Goal: Complete application form

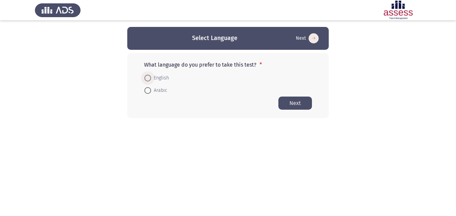
click at [151, 80] on span at bounding box center [147, 78] width 7 height 7
click at [151, 80] on input "English" at bounding box center [147, 78] width 7 height 7
radio input "true"
click at [295, 105] on button "Next" at bounding box center [295, 102] width 34 height 13
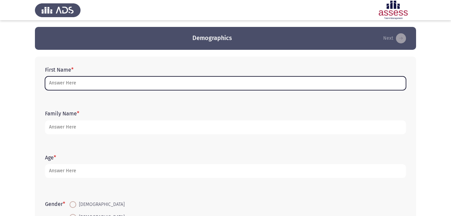
click at [81, 85] on input "First Name *" at bounding box center [225, 83] width 361 height 14
click at [294, 82] on input "First Name *" at bounding box center [225, 83] width 361 height 14
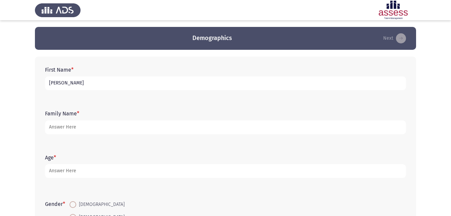
type input "[PERSON_NAME]"
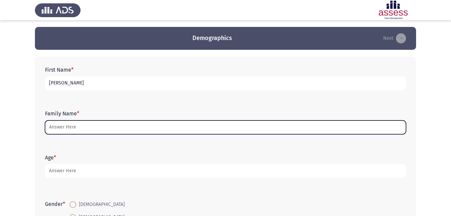
click at [153, 132] on input "Family Name *" at bounding box center [225, 127] width 361 height 14
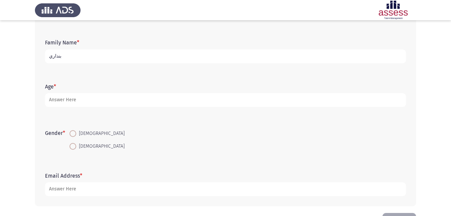
scroll to position [44, 0]
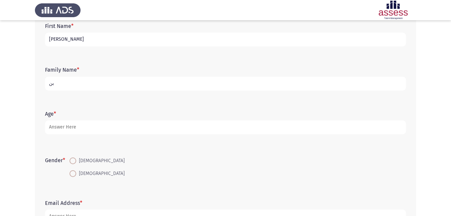
type input "ب"
type input "30608120101547"
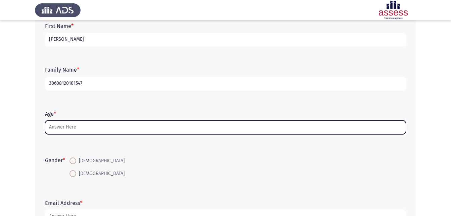
click at [299, 126] on input "Age *" at bounding box center [225, 127] width 361 height 14
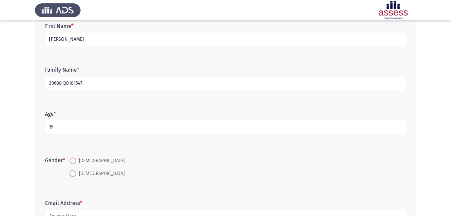
type input "19"
click at [74, 173] on span at bounding box center [72, 173] width 7 height 7
click at [74, 173] on input "[DEMOGRAPHIC_DATA]" at bounding box center [72, 173] width 7 height 7
radio input "true"
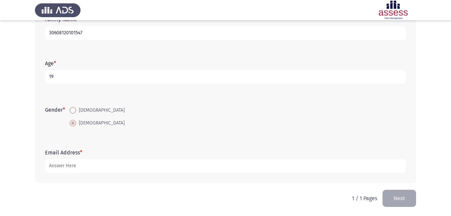
scroll to position [95, 0]
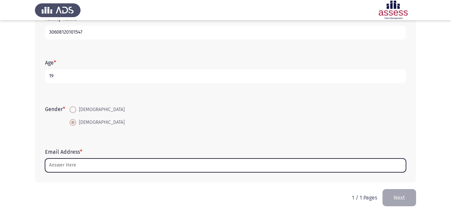
click at [171, 165] on input "Email Address *" at bounding box center [225, 165] width 361 height 14
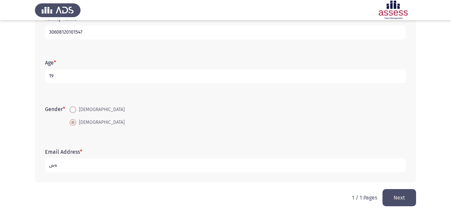
type input "ة"
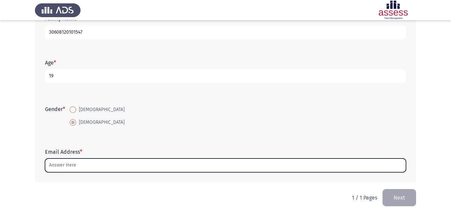
click at [121, 163] on input "Email Address *" at bounding box center [225, 165] width 361 height 14
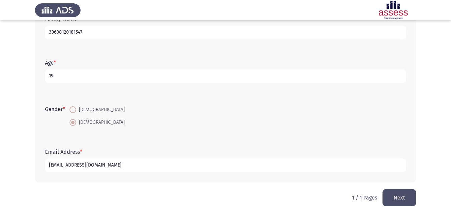
type input "[EMAIL_ADDRESS][DOMAIN_NAME]"
click at [396, 193] on button "Next" at bounding box center [399, 197] width 34 height 17
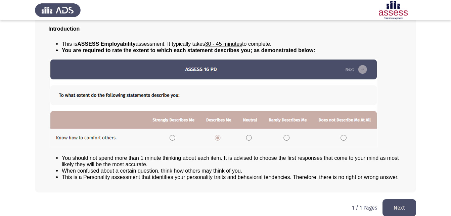
scroll to position [51, 0]
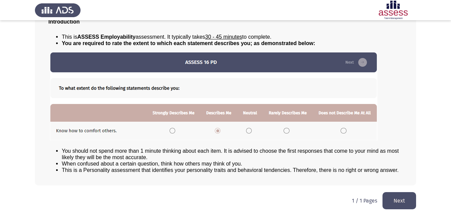
click at [393, 196] on button "Next" at bounding box center [399, 200] width 34 height 17
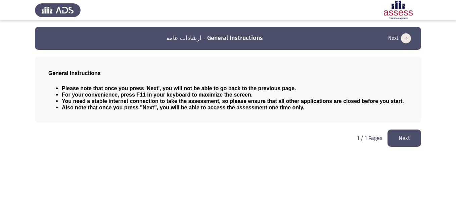
click at [400, 138] on button "Next" at bounding box center [404, 137] width 34 height 17
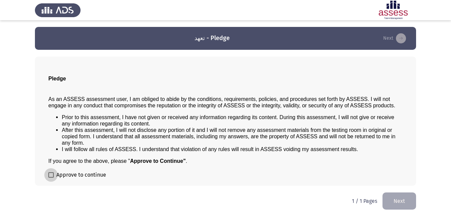
click at [50, 175] on span at bounding box center [50, 174] width 5 height 5
click at [51, 177] on input "Approve to continue" at bounding box center [51, 177] width 0 height 0
checkbox input "true"
click at [395, 199] on button "Next" at bounding box center [399, 200] width 34 height 17
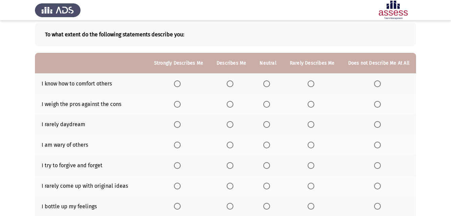
scroll to position [35, 0]
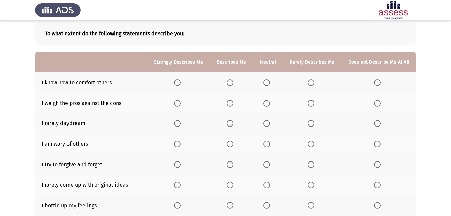
click at [181, 83] on span "Select an option" at bounding box center [177, 82] width 7 height 7
click at [181, 83] on input "Select an option" at bounding box center [177, 82] width 7 height 7
click at [179, 105] on span "Select an option" at bounding box center [177, 103] width 7 height 7
click at [179, 105] on input "Select an option" at bounding box center [177, 103] width 7 height 7
click at [268, 124] on span "Select an option" at bounding box center [266, 123] width 7 height 7
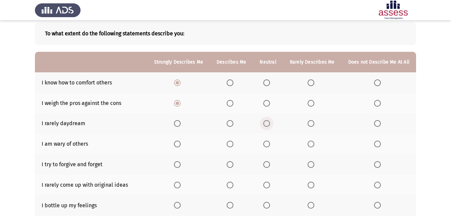
click at [268, 124] on input "Select an option" at bounding box center [266, 123] width 7 height 7
click at [177, 144] on span "Select an option" at bounding box center [177, 144] width 0 height 0
click at [181, 143] on input "Select an option" at bounding box center [177, 143] width 7 height 7
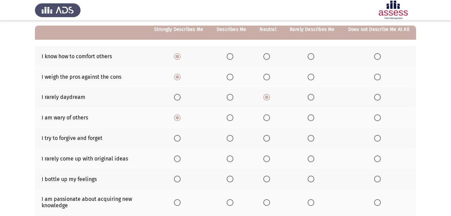
scroll to position [63, 0]
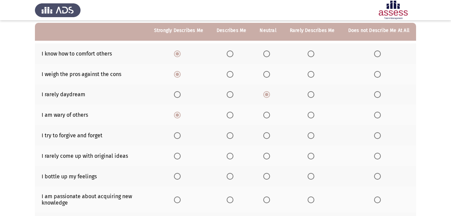
click at [232, 114] on span "Select an option" at bounding box center [230, 114] width 7 height 7
click at [232, 114] on input "Select an option" at bounding box center [230, 114] width 7 height 7
click at [181, 134] on span "Select an option" at bounding box center [177, 135] width 7 height 7
click at [181, 134] on input "Select an option" at bounding box center [177, 135] width 7 height 7
click at [233, 157] on span "Select an option" at bounding box center [230, 155] width 7 height 7
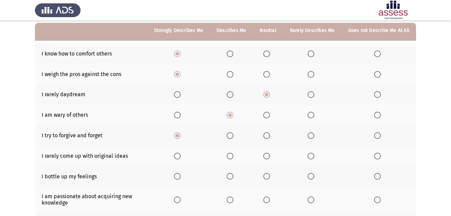
click at [233, 157] on input "Select an option" at bounding box center [230, 155] width 7 height 7
click at [270, 154] on span "Select an option" at bounding box center [266, 155] width 7 height 7
click at [270, 154] on input "Select an option" at bounding box center [266, 155] width 7 height 7
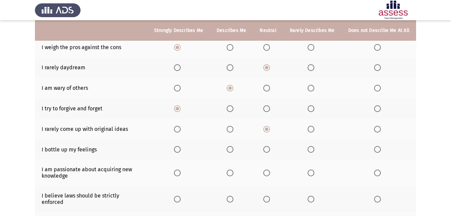
scroll to position [93, 0]
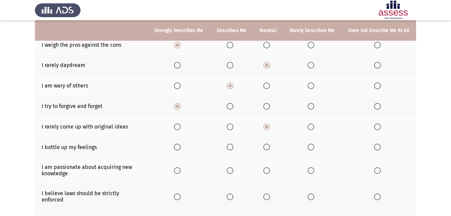
click at [233, 146] on span "Select an option" at bounding box center [230, 146] width 7 height 7
click at [233, 146] on input "Select an option" at bounding box center [230, 146] width 7 height 7
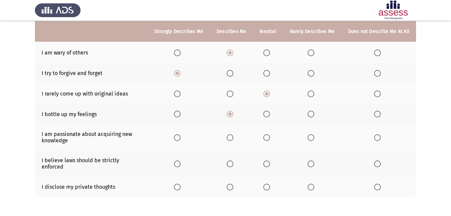
scroll to position [127, 0]
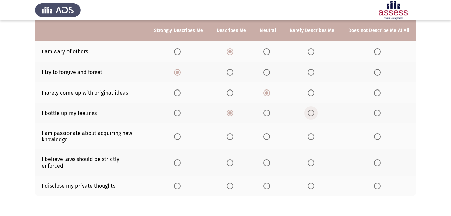
click at [312, 112] on span "Select an option" at bounding box center [311, 112] width 7 height 7
click at [312, 112] on input "Select an option" at bounding box center [311, 112] width 7 height 7
click at [269, 112] on span "Select an option" at bounding box center [266, 112] width 7 height 7
click at [269, 112] on input "Select an option" at bounding box center [266, 112] width 7 height 7
click at [233, 113] on span "Select an option" at bounding box center [230, 112] width 7 height 7
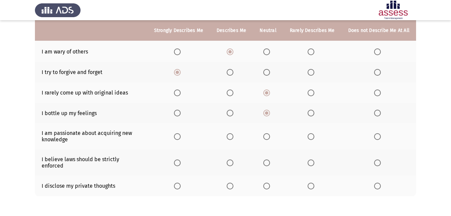
click at [233, 113] on input "Select an option" at bounding box center [230, 112] width 7 height 7
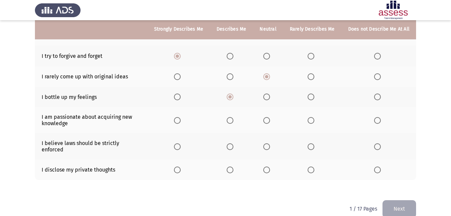
scroll to position [143, 0]
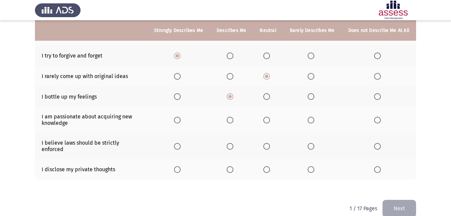
click at [180, 122] on span "Select an option" at bounding box center [177, 120] width 7 height 7
click at [180, 122] on input "Select an option" at bounding box center [177, 120] width 7 height 7
click at [232, 143] on span "Select an option" at bounding box center [230, 146] width 7 height 7
click at [232, 143] on input "Select an option" at bounding box center [230, 146] width 7 height 7
click at [317, 166] on label "Select an option" at bounding box center [312, 169] width 9 height 7
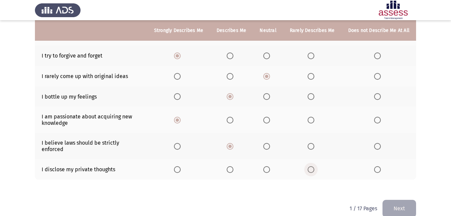
click at [314, 166] on input "Select an option" at bounding box center [311, 169] width 7 height 7
click at [398, 199] on button "Next" at bounding box center [399, 207] width 34 height 17
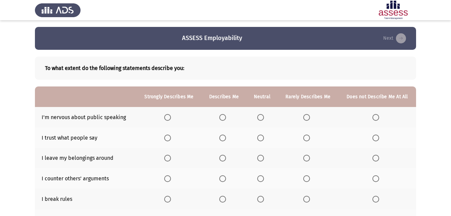
click at [168, 118] on span "Select an option" at bounding box center [167, 117] width 7 height 7
click at [168, 118] on input "Select an option" at bounding box center [167, 117] width 7 height 7
click at [308, 138] on span "Select an option" at bounding box center [306, 137] width 7 height 7
click at [308, 138] on input "Select an option" at bounding box center [306, 137] width 7 height 7
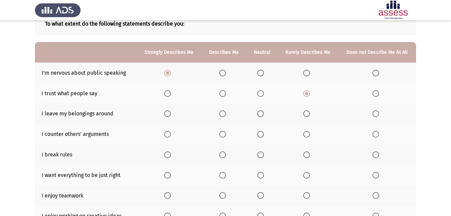
scroll to position [47, 0]
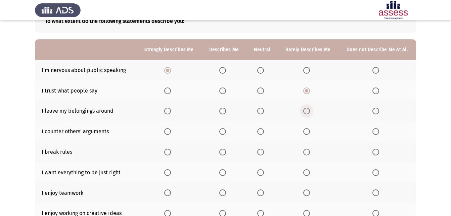
click at [308, 110] on span "Select an option" at bounding box center [306, 110] width 7 height 7
click at [308, 110] on input "Select an option" at bounding box center [306, 110] width 7 height 7
click at [307, 131] on span "Select an option" at bounding box center [307, 131] width 0 height 0
click at [307, 131] on input "Select an option" at bounding box center [306, 131] width 7 height 7
click at [376, 152] on span "Select an option" at bounding box center [375, 151] width 7 height 7
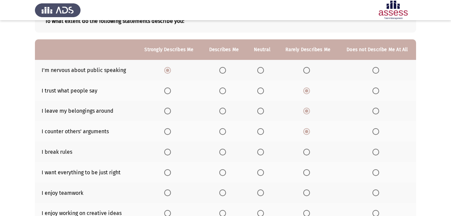
click at [376, 152] on input "Select an option" at bounding box center [375, 151] width 7 height 7
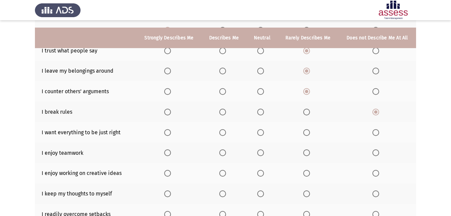
scroll to position [99, 0]
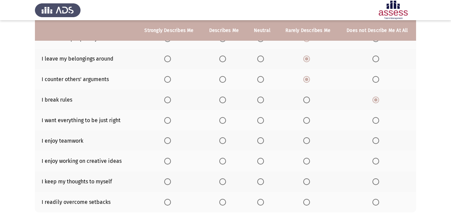
click at [305, 121] on span "Select an option" at bounding box center [306, 120] width 7 height 7
click at [305, 121] on input "Select an option" at bounding box center [306, 120] width 7 height 7
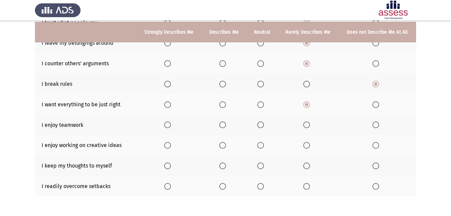
scroll to position [117, 0]
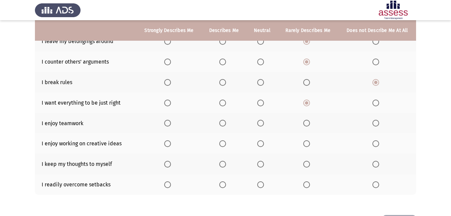
click at [171, 123] on span "Select an option" at bounding box center [167, 123] width 7 height 7
click at [171, 123] on input "Select an option" at bounding box center [167, 123] width 7 height 7
click at [223, 144] on span "Select an option" at bounding box center [222, 143] width 7 height 7
click at [223, 144] on input "Select an option" at bounding box center [222, 143] width 7 height 7
click at [263, 166] on span "Select an option" at bounding box center [260, 163] width 7 height 7
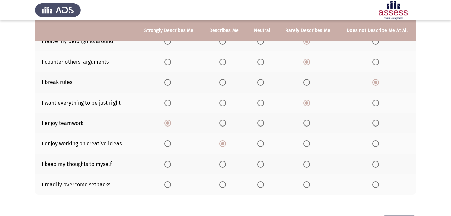
click at [263, 166] on input "Select an option" at bounding box center [260, 163] width 7 height 7
click at [260, 184] on span "Select an option" at bounding box center [260, 184] width 7 height 7
click at [260, 184] on input "Select an option" at bounding box center [260, 184] width 7 height 7
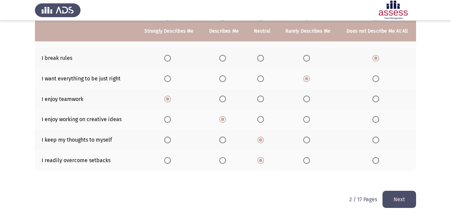
scroll to position [141, 0]
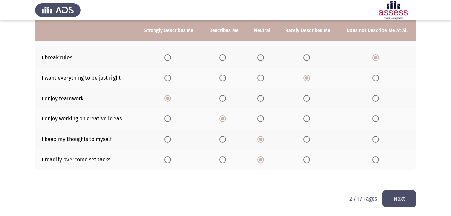
click at [399, 199] on button "Next" at bounding box center [399, 198] width 34 height 17
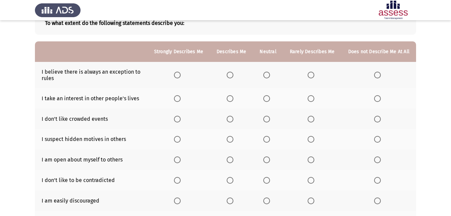
scroll to position [45, 0]
click at [311, 77] on span "Select an option" at bounding box center [311, 74] width 7 height 7
click at [311, 77] on input "Select an option" at bounding box center [311, 74] width 7 height 7
click at [310, 97] on span "Select an option" at bounding box center [311, 98] width 7 height 7
click at [310, 97] on input "Select an option" at bounding box center [311, 98] width 7 height 7
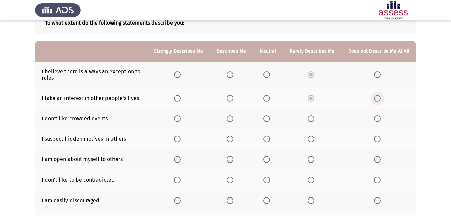
click at [379, 98] on span "Select an option" at bounding box center [377, 98] width 7 height 7
click at [379, 98] on input "Select an option" at bounding box center [377, 98] width 7 height 7
click at [233, 118] on span "Select an option" at bounding box center [230, 118] width 7 height 7
click at [233, 118] on input "Select an option" at bounding box center [230, 118] width 7 height 7
click at [269, 120] on span "Select an option" at bounding box center [266, 118] width 7 height 7
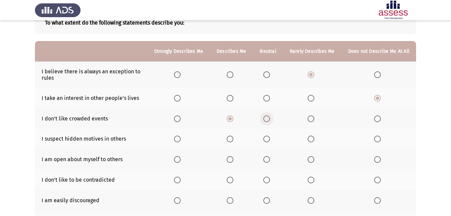
click at [269, 120] on input "Select an option" at bounding box center [266, 118] width 7 height 7
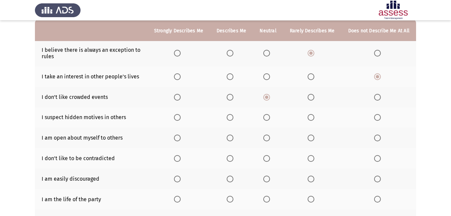
scroll to position [67, 0]
click at [268, 118] on span "Select an option" at bounding box center [266, 116] width 7 height 7
click at [268, 118] on input "Select an option" at bounding box center [266, 116] width 7 height 7
click at [230, 119] on span "Select an option" at bounding box center [230, 116] width 7 height 7
click at [230, 119] on input "Select an option" at bounding box center [230, 116] width 7 height 7
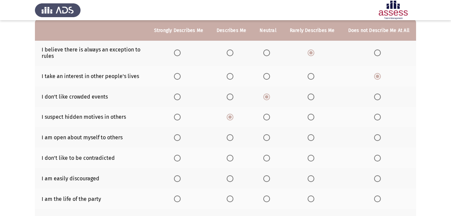
click at [233, 137] on span "Select an option" at bounding box center [230, 137] width 7 height 7
click at [233, 137] on input "Select an option" at bounding box center [230, 137] width 7 height 7
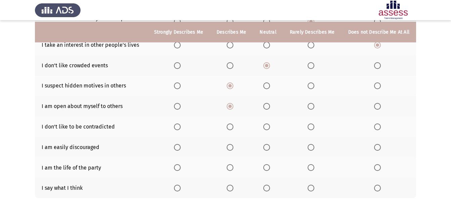
scroll to position [100, 0]
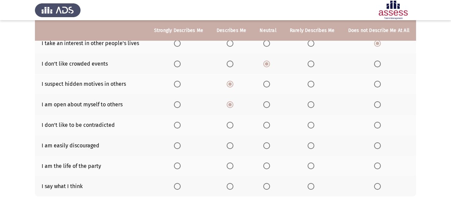
click at [270, 125] on span "Select an option" at bounding box center [266, 125] width 7 height 7
click at [270, 125] on input "Select an option" at bounding box center [266, 125] width 7 height 7
click at [378, 146] on span "Select an option" at bounding box center [377, 145] width 7 height 7
click at [378, 146] on input "Select an option" at bounding box center [377, 145] width 7 height 7
click at [268, 164] on span "Select an option" at bounding box center [266, 165] width 7 height 7
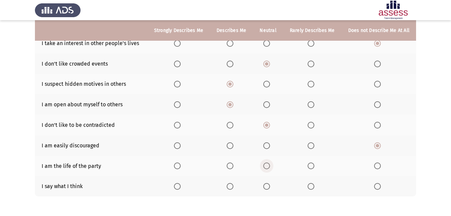
click at [268, 164] on input "Select an option" at bounding box center [266, 165] width 7 height 7
click at [314, 165] on span "Select an option" at bounding box center [311, 165] width 7 height 7
click at [314, 165] on input "Select an option" at bounding box center [311, 165] width 7 height 7
click at [268, 186] on span "Select an option" at bounding box center [266, 186] width 7 height 7
click at [268, 186] on input "Select an option" at bounding box center [266, 186] width 7 height 7
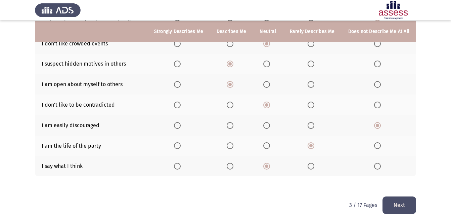
scroll to position [128, 0]
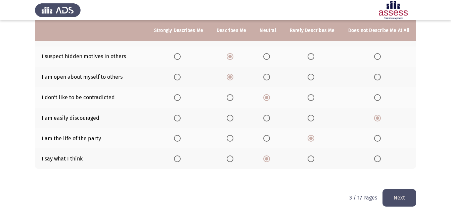
click at [404, 196] on button "Next" at bounding box center [399, 197] width 34 height 17
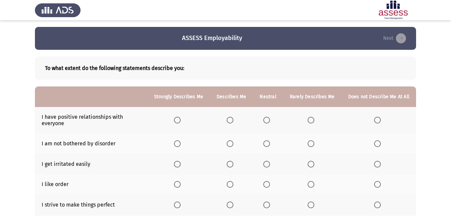
click at [181, 120] on span "Select an option" at bounding box center [177, 120] width 7 height 7
click at [181, 120] on input "Select an option" at bounding box center [177, 120] width 7 height 7
click at [233, 143] on span "Select an option" at bounding box center [230, 143] width 7 height 7
click at [233, 143] on input "Select an option" at bounding box center [230, 143] width 7 height 7
click at [314, 163] on span "Select an option" at bounding box center [311, 163] width 7 height 7
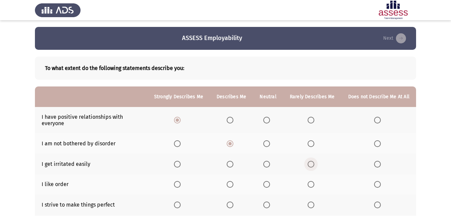
click at [314, 163] on input "Select an option" at bounding box center [311, 163] width 7 height 7
click at [233, 184] on span "Select an option" at bounding box center [230, 184] width 7 height 7
click at [233, 184] on input "Select an option" at bounding box center [230, 184] width 7 height 7
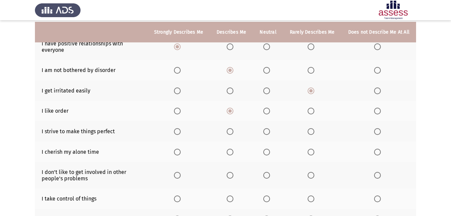
scroll to position [76, 0]
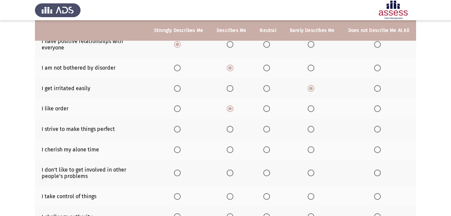
click at [233, 129] on span "Select an option" at bounding box center [230, 129] width 7 height 7
click at [233, 129] on input "Select an option" at bounding box center [230, 129] width 7 height 7
click at [181, 148] on span "Select an option" at bounding box center [177, 149] width 7 height 7
click at [181, 148] on input "Select an option" at bounding box center [177, 149] width 7 height 7
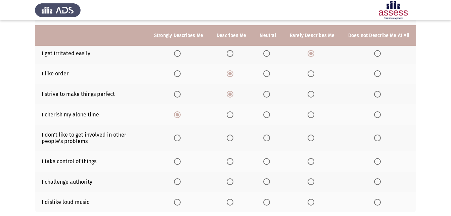
scroll to position [118, 0]
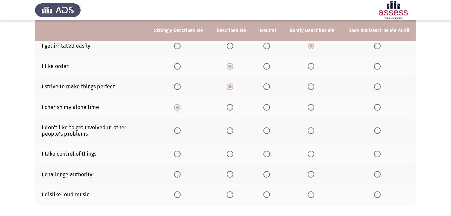
click at [233, 129] on span "Select an option" at bounding box center [230, 130] width 7 height 7
click at [233, 129] on input "Select an option" at bounding box center [230, 130] width 7 height 7
click at [269, 155] on span "Select an option" at bounding box center [266, 153] width 7 height 7
click at [269, 155] on input "Select an option" at bounding box center [266, 153] width 7 height 7
click at [269, 173] on span "Select an option" at bounding box center [266, 174] width 7 height 7
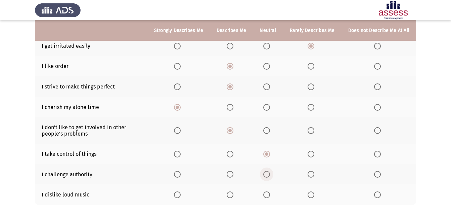
click at [269, 173] on input "Select an option" at bounding box center [266, 174] width 7 height 7
click at [314, 193] on span "Select an option" at bounding box center [311, 194] width 7 height 7
click at [314, 193] on input "Select an option" at bounding box center [311, 194] width 7 height 7
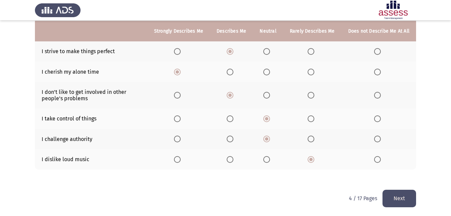
scroll to position [154, 0]
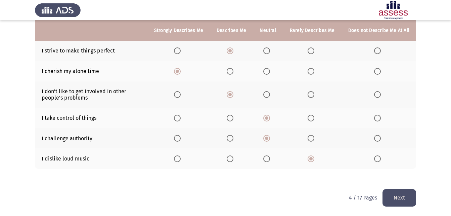
click at [407, 200] on button "Next" at bounding box center [399, 197] width 34 height 17
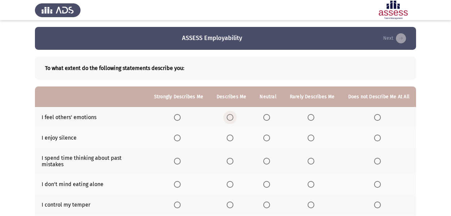
click at [233, 117] on span "Select an option" at bounding box center [230, 117] width 7 height 7
click at [233, 117] on input "Select an option" at bounding box center [230, 117] width 7 height 7
click at [177, 138] on span "Select an option" at bounding box center [177, 137] width 7 height 7
click at [177, 138] on input "Select an option" at bounding box center [177, 137] width 7 height 7
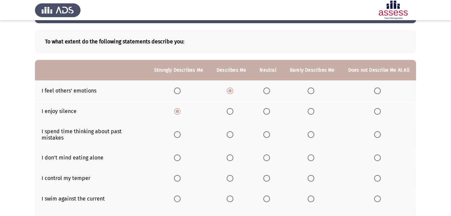
scroll to position [36, 0]
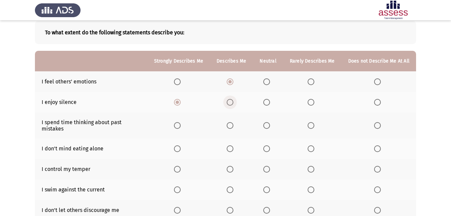
click at [229, 103] on span "Select an option" at bounding box center [230, 102] width 7 height 7
click at [229, 103] on input "Select an option" at bounding box center [230, 102] width 7 height 7
click at [181, 124] on span "Select an option" at bounding box center [177, 125] width 7 height 7
click at [181, 124] on input "Select an option" at bounding box center [177, 125] width 7 height 7
click at [270, 145] on span "Select an option" at bounding box center [266, 148] width 7 height 7
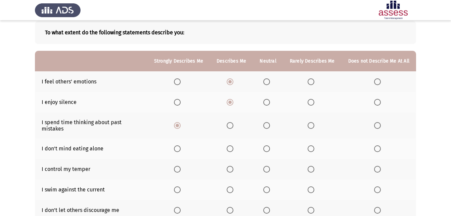
click at [270, 145] on input "Select an option" at bounding box center [266, 148] width 7 height 7
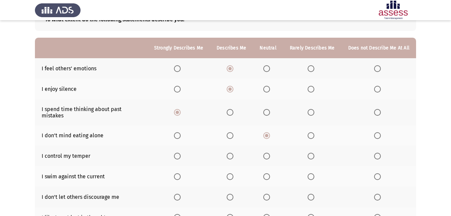
scroll to position [53, 0]
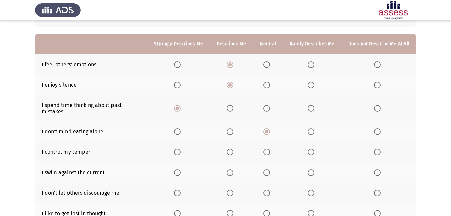
click at [180, 63] on span "Select an option" at bounding box center [177, 64] width 7 height 7
click at [180, 63] on input "Select an option" at bounding box center [177, 64] width 7 height 7
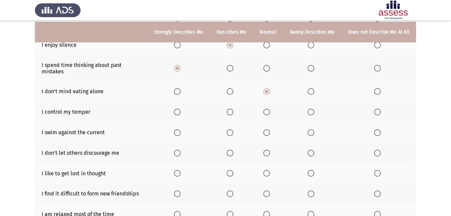
scroll to position [94, 0]
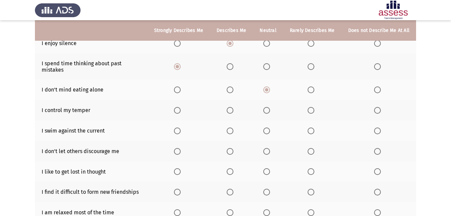
click at [178, 107] on span "Select an option" at bounding box center [177, 110] width 7 height 7
click at [178, 107] on input "Select an option" at bounding box center [177, 110] width 7 height 7
click at [233, 127] on span "Select an option" at bounding box center [230, 130] width 7 height 7
click at [233, 127] on input "Select an option" at bounding box center [230, 130] width 7 height 7
click at [233, 148] on span "Select an option" at bounding box center [230, 151] width 7 height 7
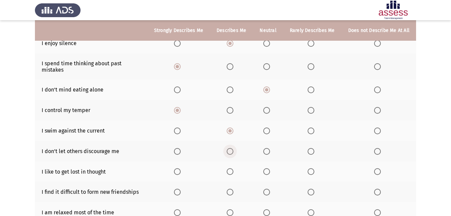
click at [233, 148] on input "Select an option" at bounding box center [230, 151] width 7 height 7
click at [312, 168] on span "Select an option" at bounding box center [311, 171] width 7 height 7
click at [312, 168] on input "Select an option" at bounding box center [311, 171] width 7 height 7
click at [312, 188] on span "Select an option" at bounding box center [311, 191] width 7 height 7
click at [312, 188] on input "Select an option" at bounding box center [311, 191] width 7 height 7
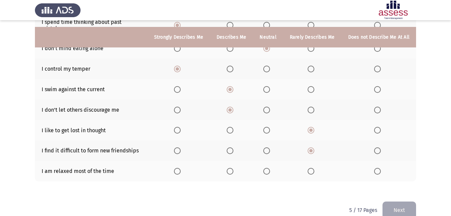
scroll to position [142, 0]
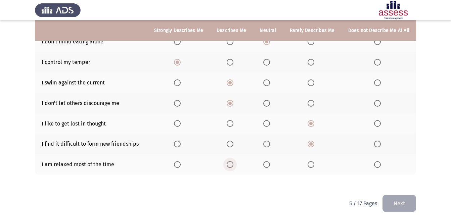
click at [232, 161] on span "Select an option" at bounding box center [230, 164] width 7 height 7
click at [232, 161] on input "Select an option" at bounding box center [230, 164] width 7 height 7
click at [403, 194] on button "Next" at bounding box center [399, 202] width 34 height 17
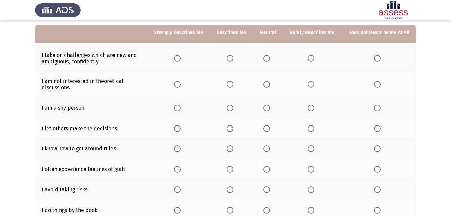
scroll to position [60, 0]
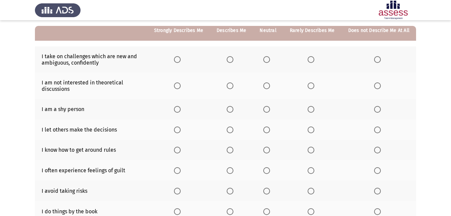
click at [268, 61] on span "Select an option" at bounding box center [266, 59] width 7 height 7
click at [268, 61] on input "Select an option" at bounding box center [266, 59] width 7 height 7
click at [270, 85] on span "Select an option" at bounding box center [266, 85] width 7 height 7
click at [270, 85] on input "Select an option" at bounding box center [266, 85] width 7 height 7
click at [313, 111] on span "Select an option" at bounding box center [311, 109] width 7 height 7
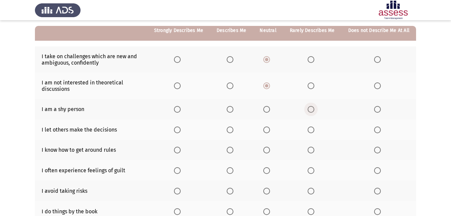
click at [313, 111] on input "Select an option" at bounding box center [311, 109] width 7 height 7
click at [269, 130] on span "Select an option" at bounding box center [266, 129] width 7 height 7
click at [269, 130] on input "Select an option" at bounding box center [266, 129] width 7 height 7
click at [181, 148] on span "Select an option" at bounding box center [177, 149] width 7 height 7
click at [181, 148] on input "Select an option" at bounding box center [177, 149] width 7 height 7
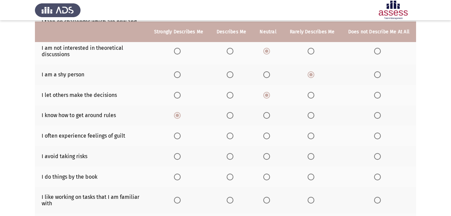
scroll to position [96, 0]
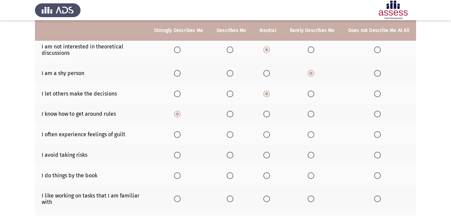
click at [236, 134] on label "Select an option" at bounding box center [231, 134] width 9 height 7
click at [233, 134] on input "Select an option" at bounding box center [230, 134] width 7 height 7
click at [230, 155] on span "Select an option" at bounding box center [230, 155] width 0 height 0
click at [232, 155] on input "Select an option" at bounding box center [230, 154] width 7 height 7
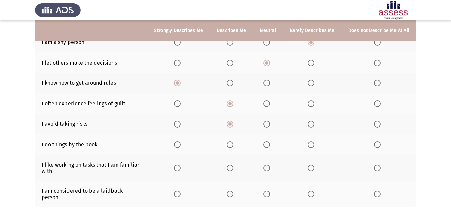
scroll to position [129, 0]
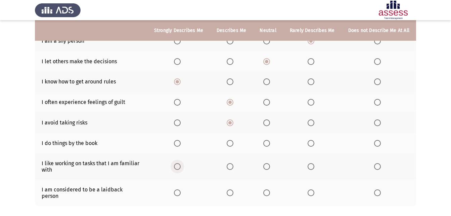
click at [183, 167] on label "Select an option" at bounding box center [178, 166] width 9 height 7
click at [181, 167] on input "Select an option" at bounding box center [177, 166] width 7 height 7
click at [269, 140] on span "Select an option" at bounding box center [266, 143] width 7 height 7
click at [269, 140] on input "Select an option" at bounding box center [266, 143] width 7 height 7
click at [267, 190] on span "Select an option" at bounding box center [266, 192] width 7 height 7
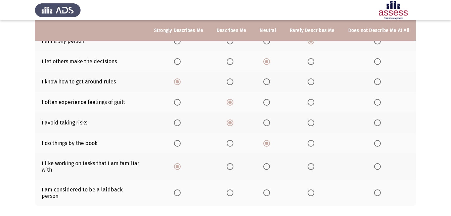
click at [267, 190] on input "Select an option" at bounding box center [266, 192] width 7 height 7
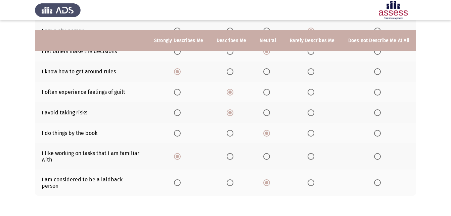
scroll to position [159, 0]
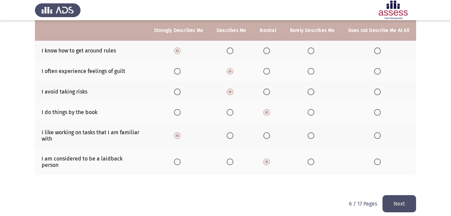
click at [389, 202] on button "Next" at bounding box center [399, 203] width 34 height 17
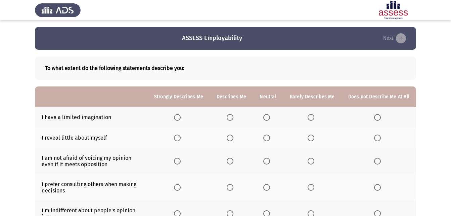
click at [377, 115] on span "Select an option" at bounding box center [377, 117] width 7 height 7
click at [377, 115] on input "Select an option" at bounding box center [377, 117] width 7 height 7
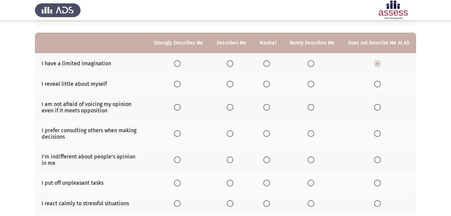
scroll to position [57, 0]
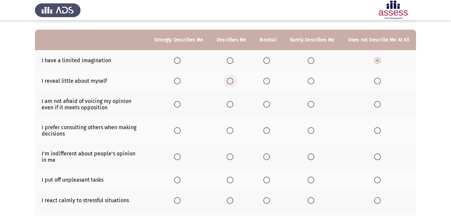
click at [233, 81] on span "Select an option" at bounding box center [230, 81] width 7 height 7
click at [233, 81] on input "Select an option" at bounding box center [230, 81] width 7 height 7
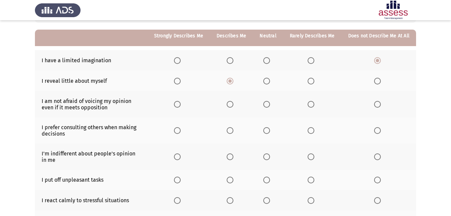
scroll to position [66, 0]
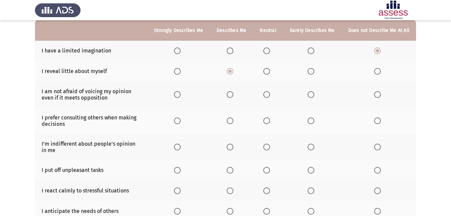
click at [270, 95] on span "Select an option" at bounding box center [266, 94] width 7 height 7
click at [270, 95] on input "Select an option" at bounding box center [266, 94] width 7 height 7
click at [179, 120] on span "Select an option" at bounding box center [177, 120] width 7 height 7
click at [179, 120] on input "Select an option" at bounding box center [177, 120] width 7 height 7
click at [270, 148] on span "Select an option" at bounding box center [266, 146] width 7 height 7
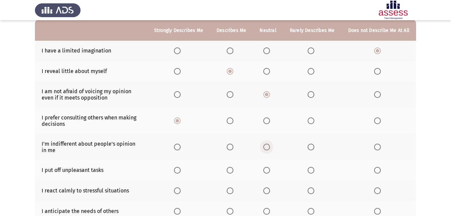
click at [270, 148] on input "Select an option" at bounding box center [266, 146] width 7 height 7
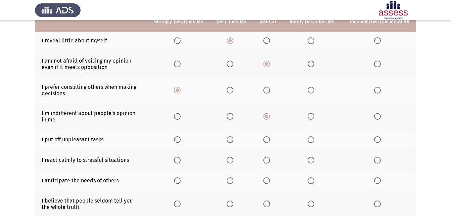
scroll to position [100, 0]
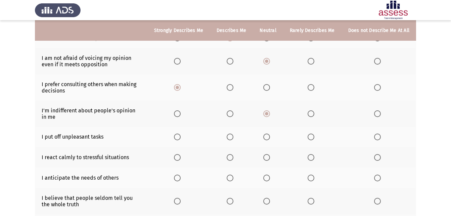
click at [268, 135] on span "Select an option" at bounding box center [266, 136] width 7 height 7
click at [268, 135] on input "Select an option" at bounding box center [266, 136] width 7 height 7
click at [270, 159] on span "Select an option" at bounding box center [266, 157] width 7 height 7
click at [270, 159] on input "Select an option" at bounding box center [266, 157] width 7 height 7
click at [269, 178] on span "Select an option" at bounding box center [266, 177] width 7 height 7
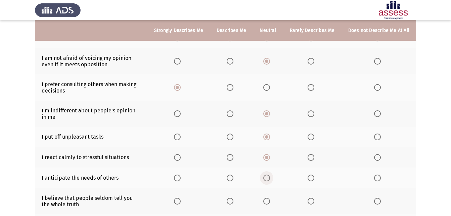
click at [269, 178] on input "Select an option" at bounding box center [266, 177] width 7 height 7
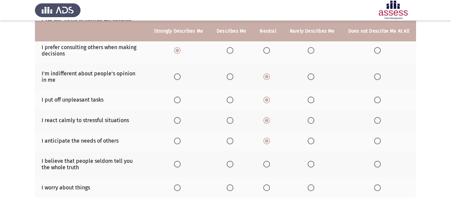
scroll to position [137, 0]
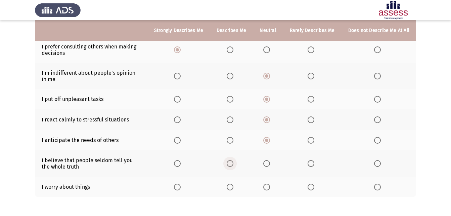
click at [230, 163] on span "Select an option" at bounding box center [230, 163] width 0 height 0
click at [232, 163] on input "Select an option" at bounding box center [230, 163] width 7 height 7
click at [178, 161] on span "Select an option" at bounding box center [177, 163] width 7 height 7
click at [178, 161] on input "Select an option" at bounding box center [177, 163] width 7 height 7
click at [233, 187] on span "Select an option" at bounding box center [230, 186] width 7 height 7
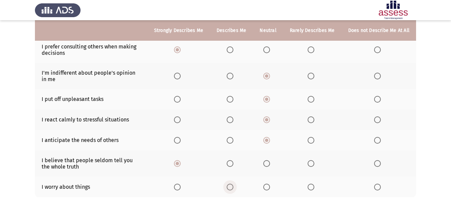
click at [233, 187] on input "Select an option" at bounding box center [230, 186] width 7 height 7
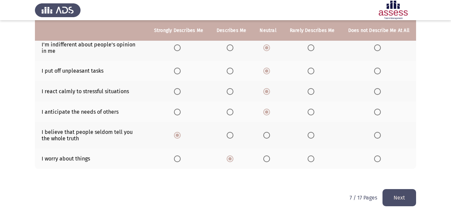
click at [396, 198] on button "Next" at bounding box center [399, 197] width 34 height 17
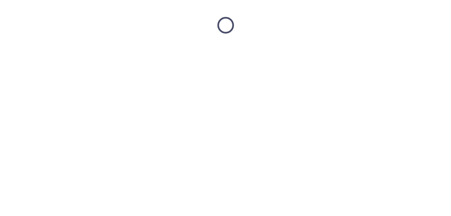
scroll to position [0, 0]
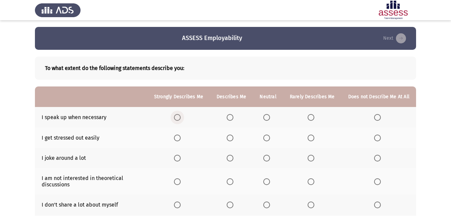
click at [179, 119] on span "Select an option" at bounding box center [177, 117] width 7 height 7
click at [179, 119] on input "Select an option" at bounding box center [177, 117] width 7 height 7
click at [270, 137] on span "Select an option" at bounding box center [266, 137] width 7 height 7
click at [270, 137] on input "Select an option" at bounding box center [266, 137] width 7 height 7
click at [230, 159] on span "Select an option" at bounding box center [230, 157] width 7 height 7
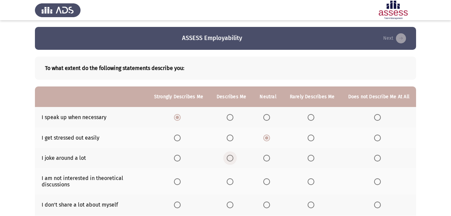
click at [230, 159] on input "Select an option" at bounding box center [230, 157] width 7 height 7
click at [270, 157] on span "Select an option" at bounding box center [266, 157] width 7 height 7
click at [270, 157] on input "Select an option" at bounding box center [266, 157] width 7 height 7
click at [270, 181] on span "Select an option" at bounding box center [266, 181] width 7 height 7
click at [270, 181] on input "Select an option" at bounding box center [266, 181] width 7 height 7
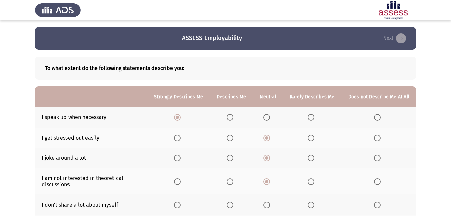
click at [313, 159] on span "Select an option" at bounding box center [311, 157] width 7 height 7
click at [313, 159] on input "Select an option" at bounding box center [311, 157] width 7 height 7
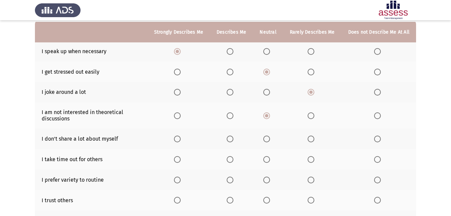
scroll to position [67, 0]
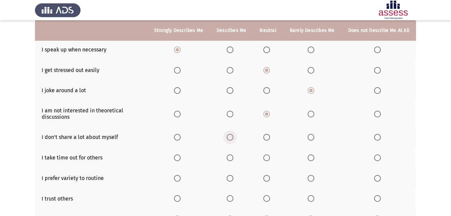
click at [236, 136] on label "Select an option" at bounding box center [231, 137] width 9 height 7
click at [233, 136] on input "Select an option" at bounding box center [230, 137] width 7 height 7
click at [233, 155] on span "Select an option" at bounding box center [230, 157] width 7 height 7
click at [233, 155] on input "Select an option" at bounding box center [230, 157] width 7 height 7
click at [181, 177] on span "Select an option" at bounding box center [177, 178] width 7 height 7
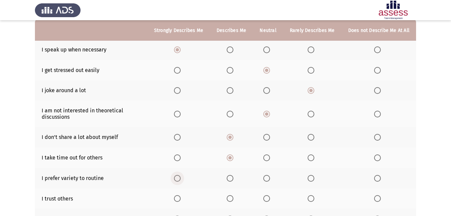
click at [181, 177] on input "Select an option" at bounding box center [177, 178] width 7 height 7
click at [233, 177] on span "Select an option" at bounding box center [230, 178] width 7 height 7
click at [233, 177] on input "Select an option" at bounding box center [230, 178] width 7 height 7
click at [270, 197] on span "Select an option" at bounding box center [266, 198] width 7 height 7
click at [270, 197] on input "Select an option" at bounding box center [266, 198] width 7 height 7
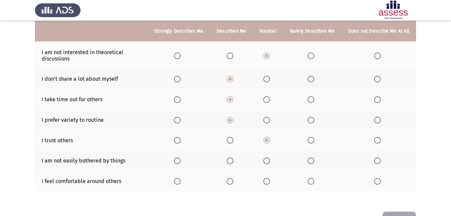
scroll to position [126, 0]
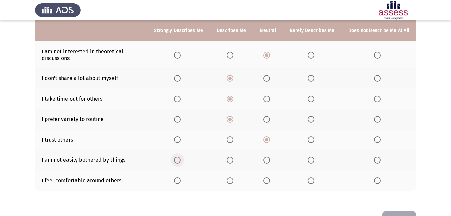
click at [180, 161] on span "Select an option" at bounding box center [177, 159] width 7 height 7
click at [180, 161] on input "Select an option" at bounding box center [177, 159] width 7 height 7
click at [231, 181] on span "Select an option" at bounding box center [230, 180] width 7 height 7
click at [231, 181] on input "Select an option" at bounding box center [230, 180] width 7 height 7
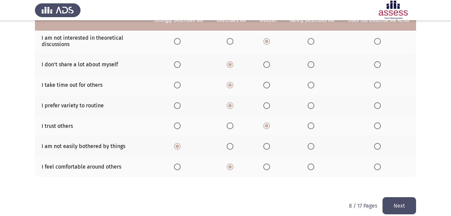
scroll to position [148, 0]
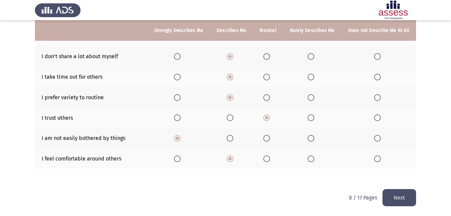
click at [391, 197] on button "Next" at bounding box center [399, 197] width 34 height 17
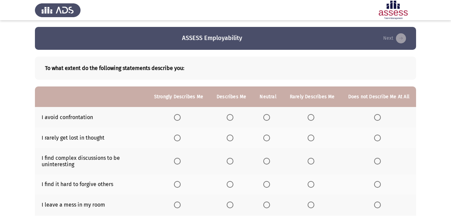
click at [312, 116] on span "Select an option" at bounding box center [311, 117] width 7 height 7
click at [312, 116] on input "Select an option" at bounding box center [311, 117] width 7 height 7
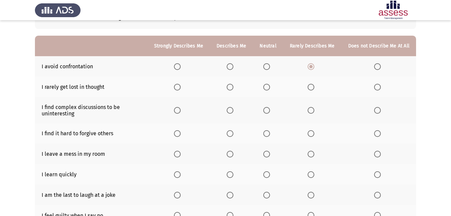
scroll to position [51, 0]
click at [312, 87] on span "Select an option" at bounding box center [311, 86] width 7 height 7
click at [312, 87] on input "Select an option" at bounding box center [311, 86] width 7 height 7
click at [233, 110] on span "Select an option" at bounding box center [230, 109] width 7 height 7
click at [233, 110] on input "Select an option" at bounding box center [230, 109] width 7 height 7
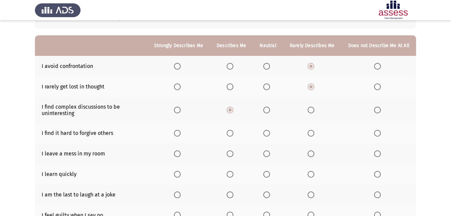
scroll to position [55, 0]
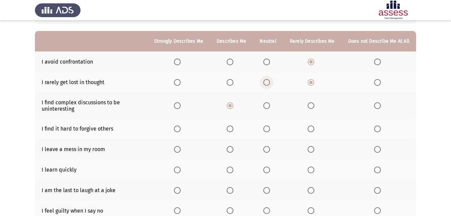
click at [270, 83] on span "Select an option" at bounding box center [266, 82] width 7 height 7
click at [270, 83] on input "Select an option" at bounding box center [266, 82] width 7 height 7
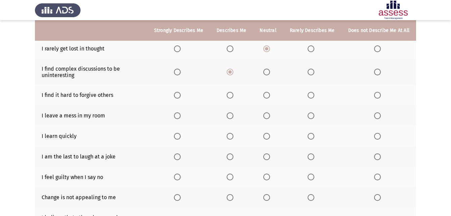
scroll to position [90, 0]
click at [313, 95] on span "Select an option" at bounding box center [311, 94] width 7 height 7
click at [313, 95] on input "Select an option" at bounding box center [311, 94] width 7 height 7
click at [380, 93] on span "Select an option" at bounding box center [377, 94] width 7 height 7
click at [380, 93] on input "Select an option" at bounding box center [377, 94] width 7 height 7
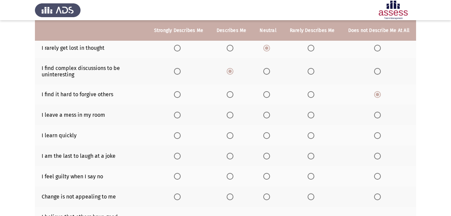
click at [312, 95] on span "Select an option" at bounding box center [311, 94] width 7 height 7
click at [312, 95] on input "Select an option" at bounding box center [311, 94] width 7 height 7
click at [314, 117] on span "Select an option" at bounding box center [311, 114] width 7 height 7
click at [314, 117] on input "Select an option" at bounding box center [311, 114] width 7 height 7
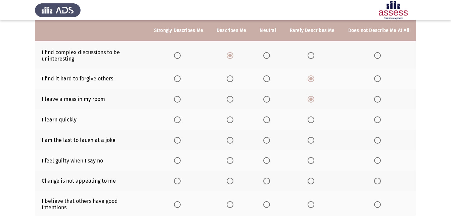
scroll to position [106, 0]
click at [312, 121] on span "Select an option" at bounding box center [311, 118] width 7 height 7
click at [312, 121] on input "Select an option" at bounding box center [311, 118] width 7 height 7
click at [379, 99] on span "Select an option" at bounding box center [377, 98] width 7 height 7
click at [379, 99] on input "Select an option" at bounding box center [377, 98] width 7 height 7
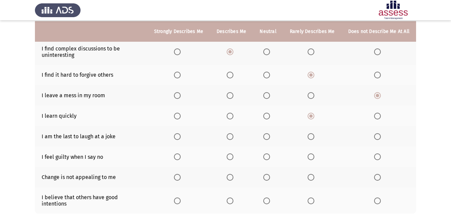
scroll to position [112, 0]
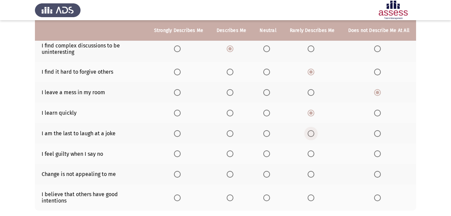
click at [311, 133] on span "Select an option" at bounding box center [311, 133] width 0 height 0
click at [312, 133] on input "Select an option" at bounding box center [311, 133] width 7 height 7
click at [268, 152] on span "Select an option" at bounding box center [266, 153] width 7 height 7
click at [268, 152] on input "Select an option" at bounding box center [266, 153] width 7 height 7
click at [233, 151] on span "Select an option" at bounding box center [230, 153] width 7 height 7
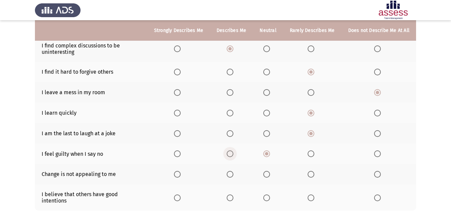
click at [233, 151] on input "Select an option" at bounding box center [230, 153] width 7 height 7
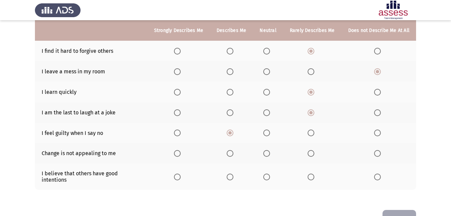
scroll to position [147, 0]
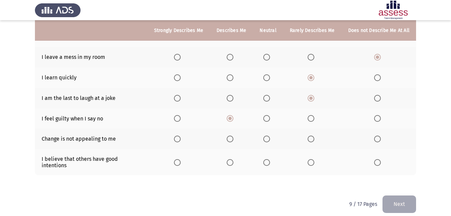
click at [311, 137] on span "Select an option" at bounding box center [311, 138] width 7 height 7
click at [311, 137] on input "Select an option" at bounding box center [311, 138] width 7 height 7
click at [178, 159] on span "Select an option" at bounding box center [177, 162] width 7 height 7
click at [178, 159] on input "Select an option" at bounding box center [177, 162] width 7 height 7
click at [232, 162] on span "Select an option" at bounding box center [230, 162] width 7 height 7
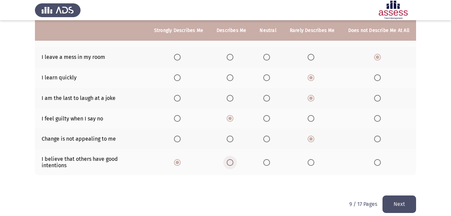
click at [232, 162] on input "Select an option" at bounding box center [230, 162] width 7 height 7
click at [392, 197] on button "Next" at bounding box center [399, 203] width 34 height 17
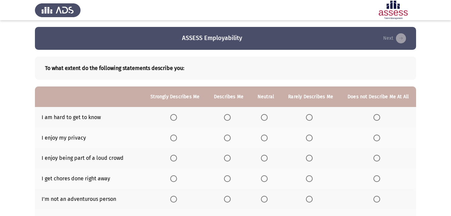
click at [310, 115] on span "Select an option" at bounding box center [309, 117] width 7 height 7
click at [310, 115] on input "Select an option" at bounding box center [309, 117] width 7 height 7
click at [229, 138] on span "Select an option" at bounding box center [227, 137] width 7 height 7
click at [229, 138] on input "Select an option" at bounding box center [227, 137] width 7 height 7
click at [175, 157] on span "Select an option" at bounding box center [173, 157] width 7 height 7
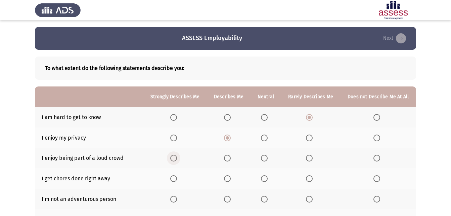
click at [175, 157] on input "Select an option" at bounding box center [173, 157] width 7 height 7
click at [227, 178] on span "Select an option" at bounding box center [227, 178] width 0 height 0
click at [227, 178] on input "Select an option" at bounding box center [227, 178] width 7 height 7
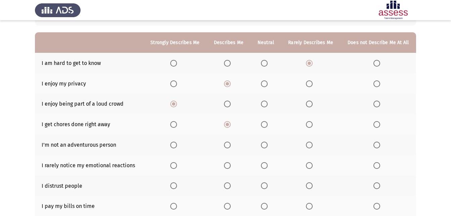
scroll to position [56, 0]
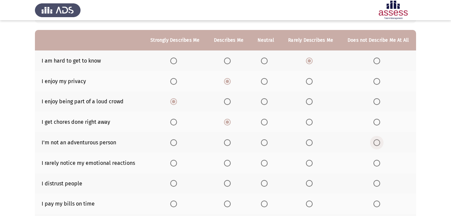
click at [377, 141] on span "Select an option" at bounding box center [376, 142] width 7 height 7
click at [377, 141] on input "Select an option" at bounding box center [376, 142] width 7 height 7
click at [264, 159] on span "Select an option" at bounding box center [264, 162] width 7 height 7
click at [264, 159] on input "Select an option" at bounding box center [264, 162] width 7 height 7
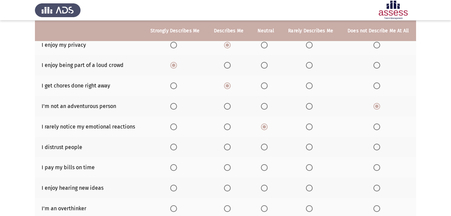
scroll to position [93, 0]
click at [310, 146] on span "Select an option" at bounding box center [309, 146] width 7 height 7
click at [310, 146] on input "Select an option" at bounding box center [309, 146] width 7 height 7
click at [170, 165] on th at bounding box center [174, 166] width 63 height 20
click at [174, 167] on span "Select an option" at bounding box center [174, 167] width 0 height 0
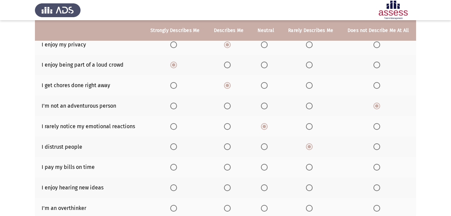
click at [174, 167] on input "Select an option" at bounding box center [173, 167] width 7 height 7
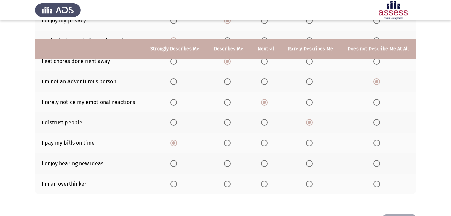
scroll to position [142, 0]
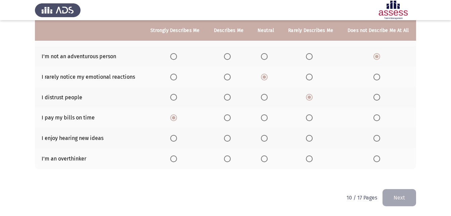
click at [177, 136] on span "Select an option" at bounding box center [173, 138] width 7 height 7
click at [177, 136] on input "Select an option" at bounding box center [173, 138] width 7 height 7
click at [264, 158] on span "Select an option" at bounding box center [264, 158] width 7 height 7
click at [264, 158] on input "Select an option" at bounding box center [264, 158] width 7 height 7
click at [401, 201] on button "Next" at bounding box center [399, 197] width 34 height 17
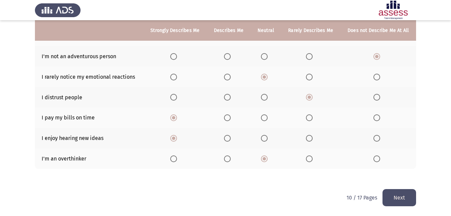
scroll to position [0, 0]
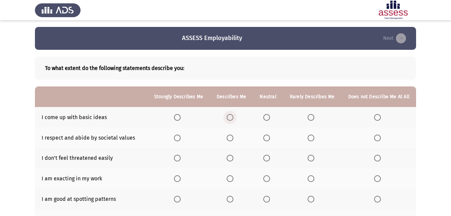
click at [232, 117] on span "Select an option" at bounding box center [230, 117] width 7 height 7
click at [232, 117] on input "Select an option" at bounding box center [230, 117] width 7 height 7
click at [269, 138] on span "Select an option" at bounding box center [266, 137] width 7 height 7
click at [269, 138] on input "Select an option" at bounding box center [266, 137] width 7 height 7
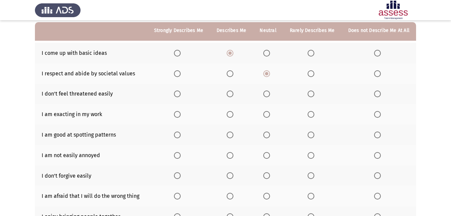
scroll to position [66, 0]
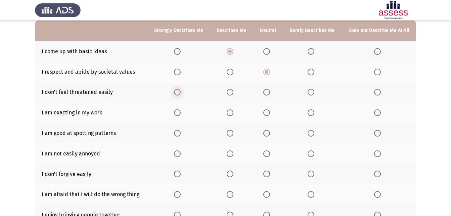
click at [181, 93] on span "Select an option" at bounding box center [177, 92] width 7 height 7
click at [181, 93] on input "Select an option" at bounding box center [177, 92] width 7 height 7
click at [267, 113] on span "Select an option" at bounding box center [266, 112] width 7 height 7
click at [267, 113] on input "Select an option" at bounding box center [266, 112] width 7 height 7
click at [179, 134] on span "Select an option" at bounding box center [177, 133] width 7 height 7
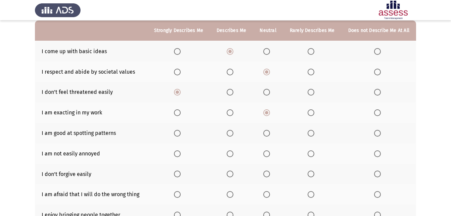
click at [179, 134] on input "Select an option" at bounding box center [177, 133] width 7 height 7
click at [180, 154] on span "Select an option" at bounding box center [177, 153] width 7 height 7
click at [180, 154] on input "Select an option" at bounding box center [177, 153] width 7 height 7
click at [311, 174] on span "Select an option" at bounding box center [311, 173] width 7 height 7
click at [311, 174] on input "Select an option" at bounding box center [311, 173] width 7 height 7
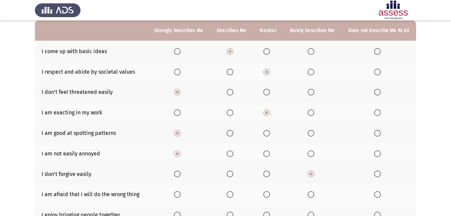
click at [379, 175] on span "Select an option" at bounding box center [377, 173] width 7 height 7
click at [379, 175] on input "Select an option" at bounding box center [377, 173] width 7 height 7
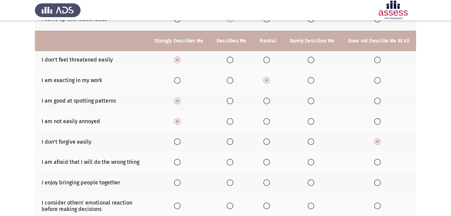
scroll to position [108, 0]
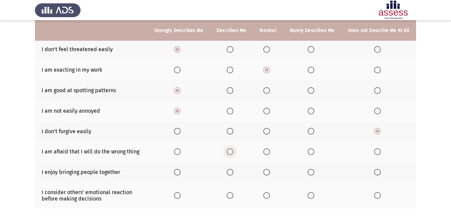
click at [231, 151] on span "Select an option" at bounding box center [230, 151] width 7 height 7
click at [231, 151] on input "Select an option" at bounding box center [230, 151] width 7 height 7
click at [181, 173] on span "Select an option" at bounding box center [177, 172] width 7 height 7
click at [181, 173] on input "Select an option" at bounding box center [177, 172] width 7 height 7
click at [177, 195] on span "Select an option" at bounding box center [177, 195] width 0 height 0
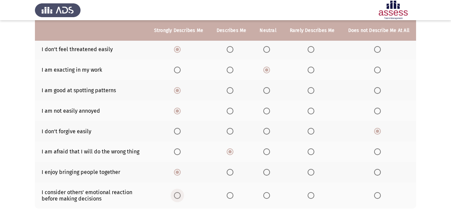
click at [180, 195] on input "Select an option" at bounding box center [177, 195] width 7 height 7
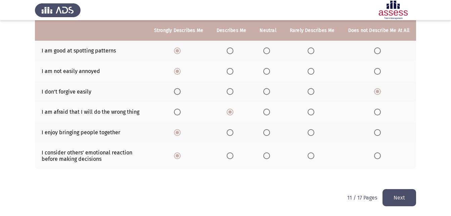
click at [399, 198] on button "Next" at bounding box center [399, 197] width 34 height 17
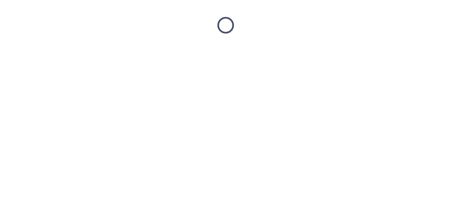
scroll to position [0, 0]
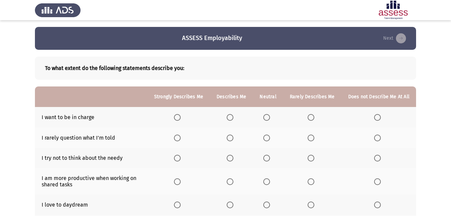
click at [313, 115] on span "Select an option" at bounding box center [311, 117] width 7 height 7
click at [313, 115] on input "Select an option" at bounding box center [311, 117] width 7 height 7
click at [266, 138] on span "Select an option" at bounding box center [266, 137] width 7 height 7
click at [266, 138] on input "Select an option" at bounding box center [266, 137] width 7 height 7
click at [378, 160] on span "Select an option" at bounding box center [377, 157] width 7 height 7
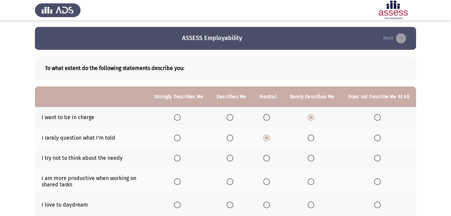
click at [378, 160] on input "Select an option" at bounding box center [377, 157] width 7 height 7
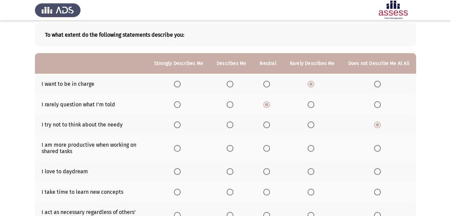
scroll to position [34, 0]
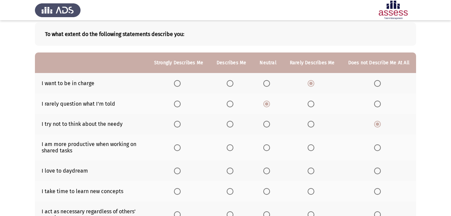
click at [181, 149] on span "Select an option" at bounding box center [177, 147] width 7 height 7
click at [181, 149] on input "Select an option" at bounding box center [177, 147] width 7 height 7
click at [231, 172] on span "Select an option" at bounding box center [230, 170] width 7 height 7
click at [231, 172] on input "Select an option" at bounding box center [230, 170] width 7 height 7
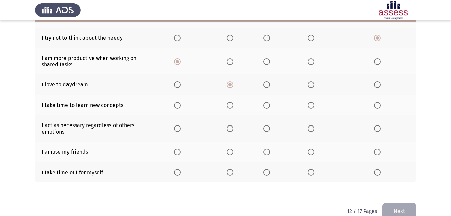
scroll to position [123, 0]
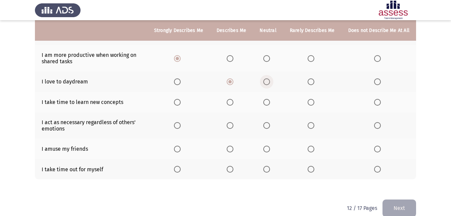
click at [270, 81] on span "Select an option" at bounding box center [266, 81] width 7 height 7
click at [270, 81] on input "Select an option" at bounding box center [266, 81] width 7 height 7
click at [181, 101] on span "Select an option" at bounding box center [177, 102] width 7 height 7
click at [181, 101] on input "Select an option" at bounding box center [177, 102] width 7 height 7
click at [268, 126] on span "Select an option" at bounding box center [266, 125] width 7 height 7
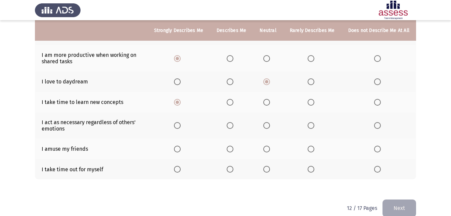
click at [268, 126] on input "Select an option" at bounding box center [266, 125] width 7 height 7
click at [229, 149] on span "Select an option" at bounding box center [230, 148] width 7 height 7
click at [229, 149] on input "Select an option" at bounding box center [230, 148] width 7 height 7
drag, startPoint x: 178, startPoint y: 169, endPoint x: 211, endPoint y: 180, distance: 34.3
click at [178, 169] on span "Select an option" at bounding box center [177, 169] width 7 height 7
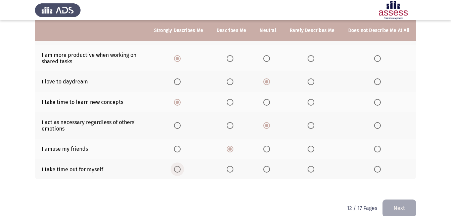
click at [178, 169] on input "Select an option" at bounding box center [177, 169] width 7 height 7
click at [400, 203] on button "Next" at bounding box center [399, 207] width 34 height 17
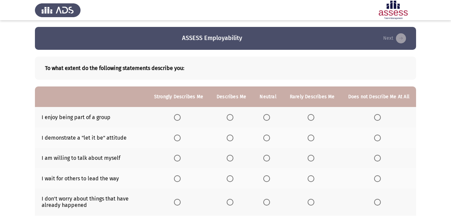
click at [181, 119] on span "Select an option" at bounding box center [177, 117] width 7 height 7
click at [181, 119] on input "Select an option" at bounding box center [177, 117] width 7 height 7
click at [270, 137] on span "Select an option" at bounding box center [266, 137] width 7 height 7
click at [270, 137] on input "Select an option" at bounding box center [266, 137] width 7 height 7
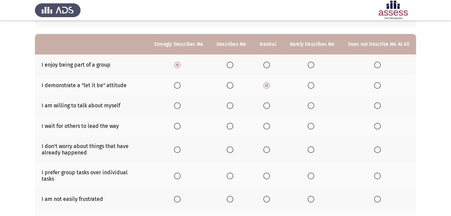
scroll to position [54, 0]
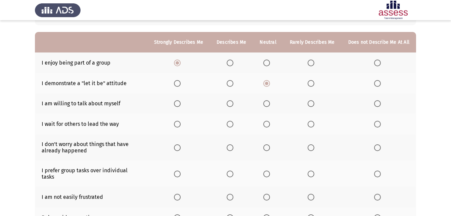
click at [269, 104] on span "Select an option" at bounding box center [266, 103] width 7 height 7
click at [269, 104] on input "Select an option" at bounding box center [266, 103] width 7 height 7
click at [236, 122] on label "Select an option" at bounding box center [231, 124] width 9 height 7
click at [233, 122] on input "Select an option" at bounding box center [230, 124] width 7 height 7
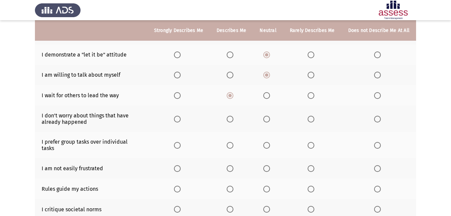
scroll to position [85, 0]
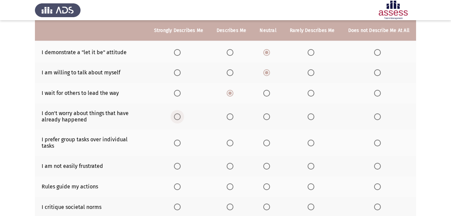
click at [179, 120] on span "Select an option" at bounding box center [177, 116] width 7 height 7
click at [179, 120] on input "Select an option" at bounding box center [177, 116] width 7 height 7
click at [180, 141] on span "Select an option" at bounding box center [177, 142] width 7 height 7
click at [180, 141] on input "Select an option" at bounding box center [177, 142] width 7 height 7
click at [269, 163] on span "Select an option" at bounding box center [266, 166] width 7 height 7
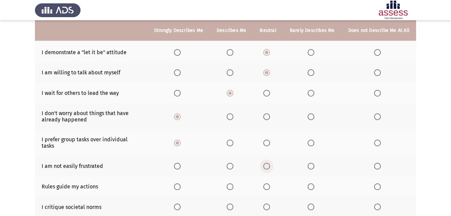
click at [269, 163] on input "Select an option" at bounding box center [266, 166] width 7 height 7
click at [311, 163] on span "Select an option" at bounding box center [311, 166] width 7 height 7
click at [311, 163] on input "Select an option" at bounding box center [311, 166] width 7 height 7
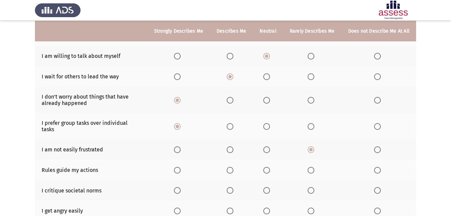
scroll to position [102, 0]
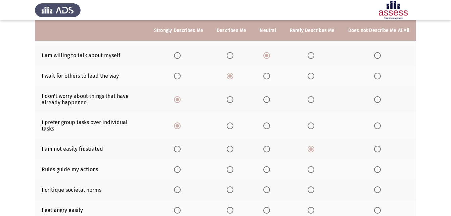
click at [233, 145] on span "Select an option" at bounding box center [230, 148] width 7 height 7
click at [233, 145] on input "Select an option" at bounding box center [230, 148] width 7 height 7
click at [233, 166] on span "Select an option" at bounding box center [230, 169] width 7 height 7
click at [233, 166] on input "Select an option" at bounding box center [230, 169] width 7 height 7
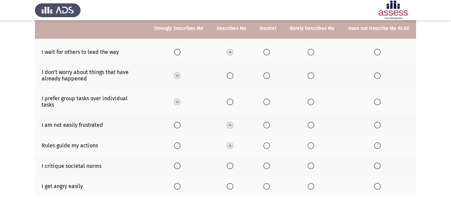
scroll to position [129, 0]
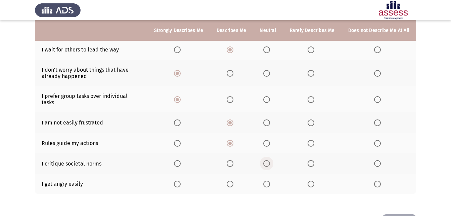
click at [269, 160] on span "Select an option" at bounding box center [266, 163] width 7 height 7
click at [269, 160] on input "Select an option" at bounding box center [266, 163] width 7 height 7
click at [375, 180] on span "Select an option" at bounding box center [377, 183] width 7 height 7
click at [375, 180] on input "Select an option" at bounding box center [377, 183] width 7 height 7
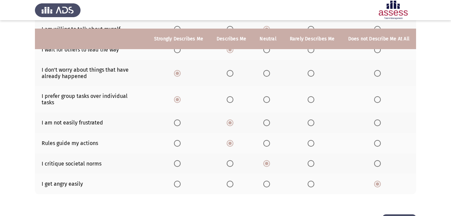
scroll to position [148, 0]
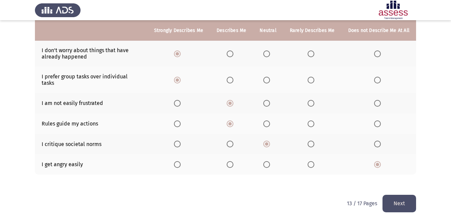
click at [411, 195] on button "Next" at bounding box center [399, 202] width 34 height 17
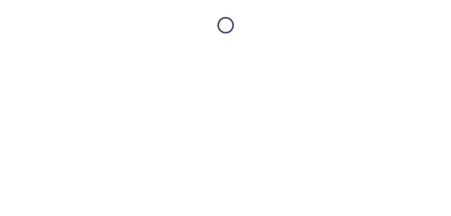
scroll to position [0, 0]
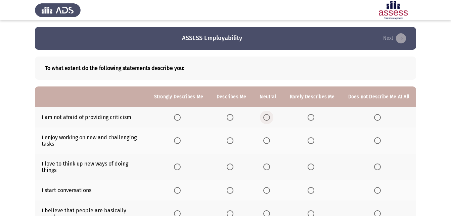
click at [270, 120] on span "Select an option" at bounding box center [266, 117] width 7 height 7
click at [270, 120] on input "Select an option" at bounding box center [266, 117] width 7 height 7
click at [268, 140] on span "Select an option" at bounding box center [266, 140] width 7 height 7
click at [268, 140] on input "Select an option" at bounding box center [266, 140] width 7 height 7
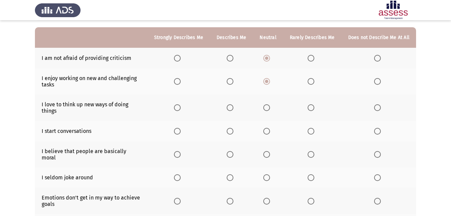
scroll to position [64, 0]
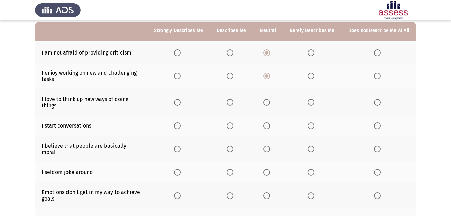
click at [231, 102] on span "Select an option" at bounding box center [230, 102] width 7 height 7
click at [231, 102] on input "Select an option" at bounding box center [230, 102] width 7 height 7
click at [233, 124] on span "Select an option" at bounding box center [230, 125] width 7 height 7
click at [233, 124] on input "Select an option" at bounding box center [230, 125] width 7 height 7
click at [233, 146] on span "Select an option" at bounding box center [230, 148] width 7 height 7
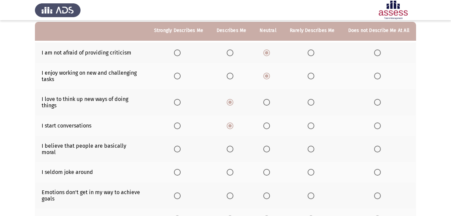
click at [233, 146] on input "Select an option" at bounding box center [230, 148] width 7 height 7
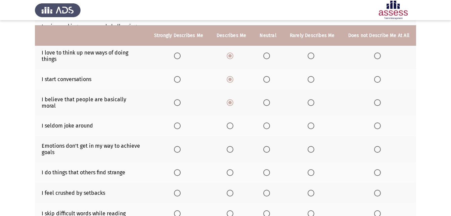
scroll to position [116, 0]
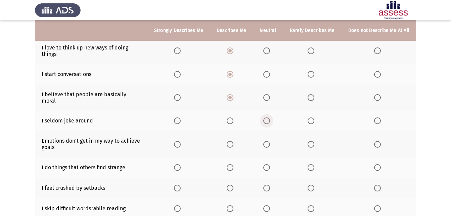
click at [269, 117] on span "Select an option" at bounding box center [266, 120] width 7 height 7
click at [269, 117] on input "Select an option" at bounding box center [266, 120] width 7 height 7
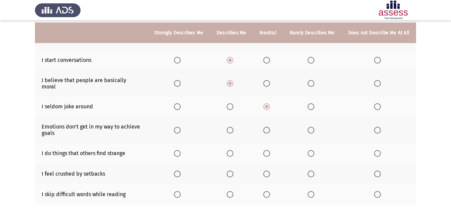
scroll to position [134, 0]
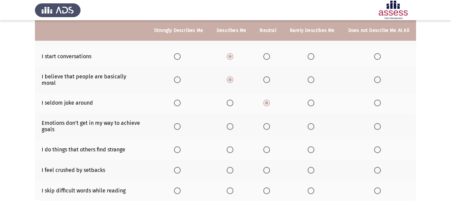
click at [233, 123] on span "Select an option" at bounding box center [230, 126] width 7 height 7
click at [233, 123] on input "Select an option" at bounding box center [230, 126] width 7 height 7
click at [313, 146] on span "Select an option" at bounding box center [311, 149] width 7 height 7
click at [313, 146] on input "Select an option" at bounding box center [311, 149] width 7 height 7
click at [273, 167] on label "Select an option" at bounding box center [267, 170] width 9 height 7
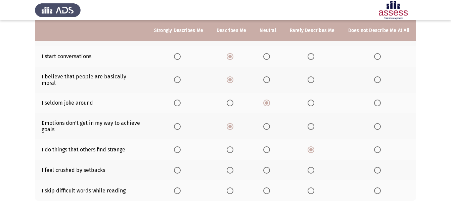
click at [270, 167] on input "Select an option" at bounding box center [266, 170] width 7 height 7
click at [236, 187] on label "Select an option" at bounding box center [231, 190] width 9 height 7
click at [233, 187] on input "Select an option" at bounding box center [230, 190] width 7 height 7
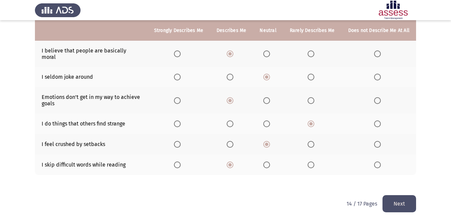
click at [404, 201] on button "Next" at bounding box center [399, 203] width 34 height 17
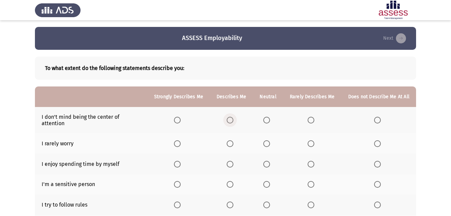
click at [231, 118] on span "Select an option" at bounding box center [230, 120] width 7 height 7
click at [231, 118] on input "Select an option" at bounding box center [230, 120] width 7 height 7
click at [269, 140] on span "Select an option" at bounding box center [266, 143] width 7 height 7
click at [269, 140] on input "Select an option" at bounding box center [266, 143] width 7 height 7
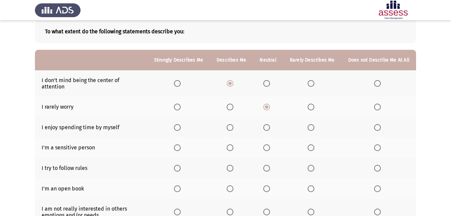
scroll to position [42, 0]
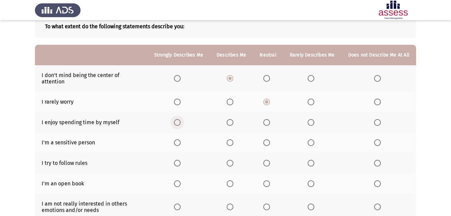
click at [181, 119] on span "Select an option" at bounding box center [177, 122] width 7 height 7
click at [181, 119] on input "Select an option" at bounding box center [177, 122] width 7 height 7
click at [231, 139] on span "Select an option" at bounding box center [230, 142] width 7 height 7
click at [231, 139] on input "Select an option" at bounding box center [230, 142] width 7 height 7
click at [181, 159] on span "Select an option" at bounding box center [177, 162] width 7 height 7
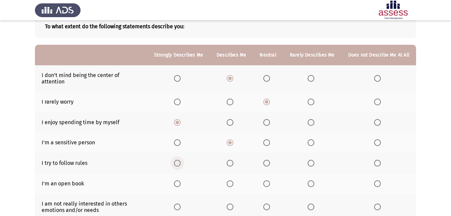
click at [181, 159] on input "Select an option" at bounding box center [177, 162] width 7 height 7
click at [230, 180] on span "Select an option" at bounding box center [230, 183] width 7 height 7
click at [230, 180] on input "Select an option" at bounding box center [230, 183] width 7 height 7
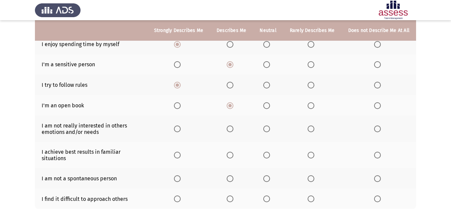
scroll to position [122, 0]
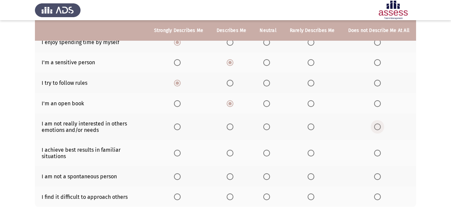
click at [380, 123] on span "Select an option" at bounding box center [377, 126] width 7 height 7
click at [380, 123] on input "Select an option" at bounding box center [377, 126] width 7 height 7
click at [181, 149] on span "Select an option" at bounding box center [177, 152] width 7 height 7
click at [181, 149] on input "Select an option" at bounding box center [177, 152] width 7 height 7
click at [270, 149] on span "Select an option" at bounding box center [266, 152] width 7 height 7
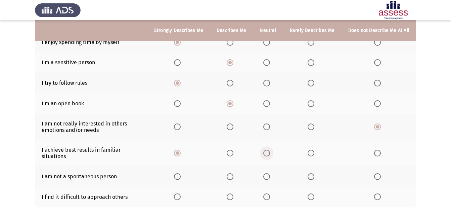
click at [270, 149] on input "Select an option" at bounding box center [266, 152] width 7 height 7
click at [314, 173] on span "Select an option" at bounding box center [311, 176] width 7 height 7
click at [314, 173] on input "Select an option" at bounding box center [311, 176] width 7 height 7
click at [269, 193] on span "Select an option" at bounding box center [266, 196] width 7 height 7
click at [269, 193] on input "Select an option" at bounding box center [266, 196] width 7 height 7
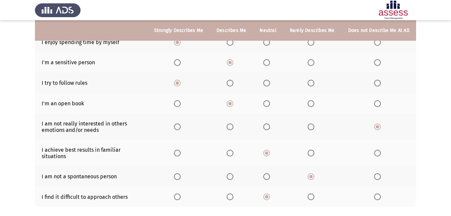
click at [233, 193] on span "Select an option" at bounding box center [230, 196] width 7 height 7
click at [233, 193] on input "Select an option" at bounding box center [230, 196] width 7 height 7
click at [270, 193] on span "Select an option" at bounding box center [266, 196] width 7 height 7
click at [270, 193] on input "Select an option" at bounding box center [266, 196] width 7 height 7
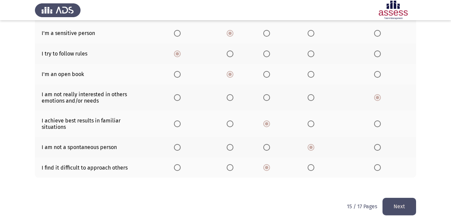
scroll to position [154, 0]
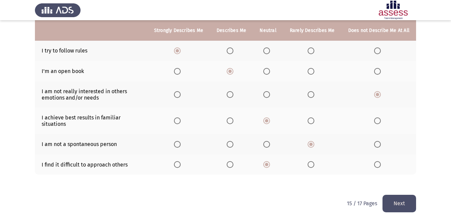
click at [267, 142] on th at bounding box center [268, 144] width 30 height 20
click at [269, 141] on span "Select an option" at bounding box center [266, 144] width 7 height 7
click at [269, 141] on input "Select an option" at bounding box center [266, 144] width 7 height 7
click at [390, 194] on button "Next" at bounding box center [399, 202] width 34 height 17
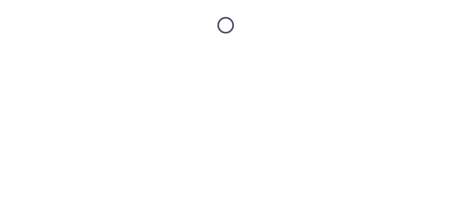
scroll to position [0, 0]
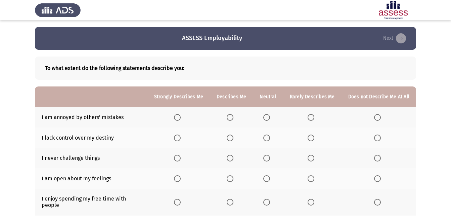
click at [311, 117] on span "Select an option" at bounding box center [311, 117] width 0 height 0
click at [312, 117] on input "Select an option" at bounding box center [311, 117] width 7 height 7
click at [270, 137] on span "Select an option" at bounding box center [266, 137] width 7 height 7
click at [270, 137] on input "Select an option" at bounding box center [266, 137] width 7 height 7
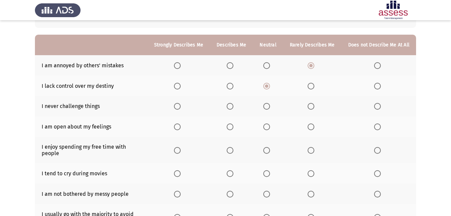
scroll to position [58, 0]
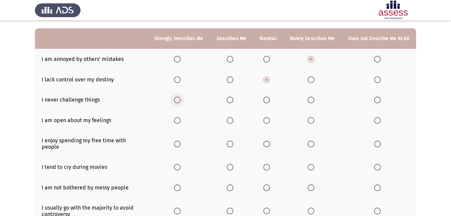
click at [181, 99] on span "Select an option" at bounding box center [177, 99] width 7 height 7
click at [181, 99] on input "Select an option" at bounding box center [177, 99] width 7 height 7
click at [232, 99] on span "Select an option" at bounding box center [230, 99] width 7 height 7
click at [232, 99] on input "Select an option" at bounding box center [230, 99] width 7 height 7
click at [231, 120] on span "Select an option" at bounding box center [230, 120] width 7 height 7
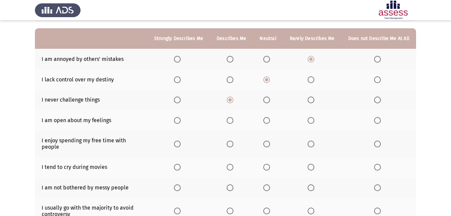
click at [231, 120] on input "Select an option" at bounding box center [230, 120] width 7 height 7
click at [181, 143] on span "Select an option" at bounding box center [177, 143] width 7 height 7
click at [181, 143] on input "Select an option" at bounding box center [177, 143] width 7 height 7
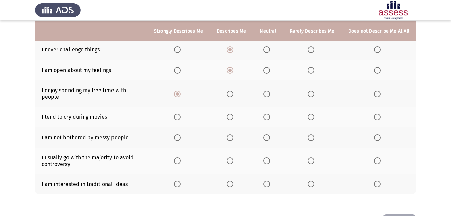
scroll to position [109, 0]
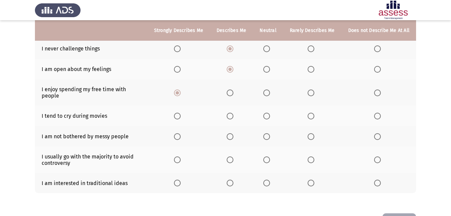
click at [269, 112] on span "Select an option" at bounding box center [266, 115] width 7 height 7
click at [269, 112] on input "Select an option" at bounding box center [266, 115] width 7 height 7
click at [311, 116] on span "Select an option" at bounding box center [311, 116] width 0 height 0
click at [312, 112] on input "Select an option" at bounding box center [311, 115] width 7 height 7
click at [314, 133] on span "Select an option" at bounding box center [311, 136] width 7 height 7
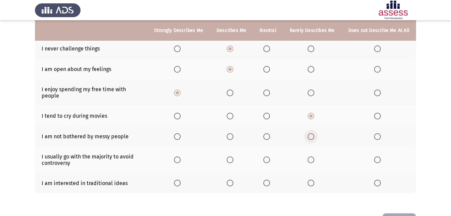
click at [314, 133] on input "Select an option" at bounding box center [311, 136] width 7 height 7
click at [270, 133] on span "Select an option" at bounding box center [266, 136] width 7 height 7
click at [270, 133] on input "Select an option" at bounding box center [266, 136] width 7 height 7
click at [233, 156] on span "Select an option" at bounding box center [230, 159] width 7 height 7
click at [233, 156] on input "Select an option" at bounding box center [230, 159] width 7 height 7
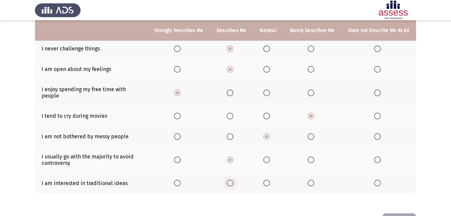
click at [232, 179] on span "Select an option" at bounding box center [230, 182] width 7 height 7
click at [232, 179] on input "Select an option" at bounding box center [230, 182] width 7 height 7
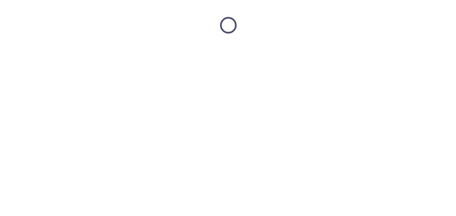
scroll to position [0, 0]
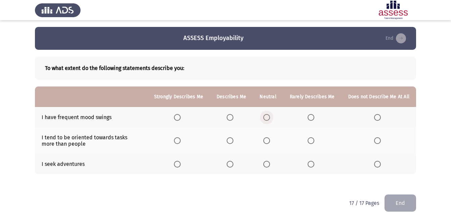
click at [269, 119] on span "Select an option" at bounding box center [266, 117] width 7 height 7
click at [269, 119] on input "Select an option" at bounding box center [266, 117] width 7 height 7
click at [231, 142] on span "Select an option" at bounding box center [230, 140] width 7 height 7
click at [231, 142] on input "Select an option" at bounding box center [230, 140] width 7 height 7
click at [180, 166] on span "Select an option" at bounding box center [177, 163] width 7 height 7
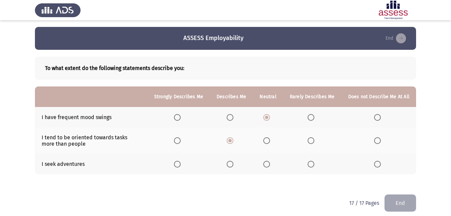
click at [180, 166] on input "Select an option" at bounding box center [177, 163] width 7 height 7
click at [397, 198] on button "End" at bounding box center [400, 202] width 32 height 17
